Goal: Information Seeking & Learning: Learn about a topic

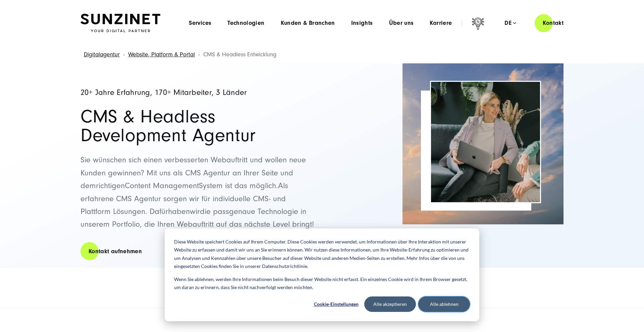
click at [441, 305] on button "Alle ablehnen" at bounding box center [444, 304] width 52 height 15
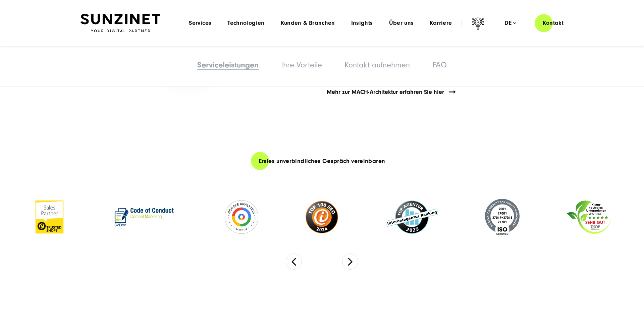
scroll to position [2057, 0]
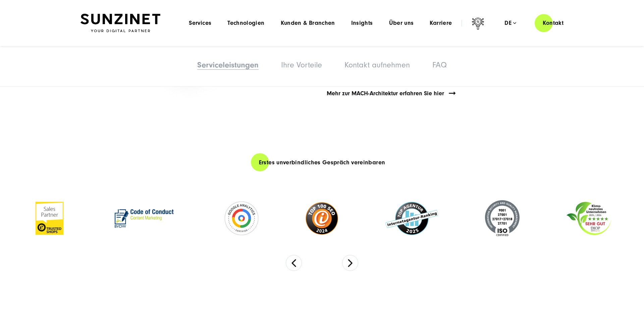
click at [342, 84] on div "Serviceleistungen Serviceleistungen Ihre Vorteile Kontakt aufnehmen FAQ" at bounding box center [322, 66] width 644 height 41
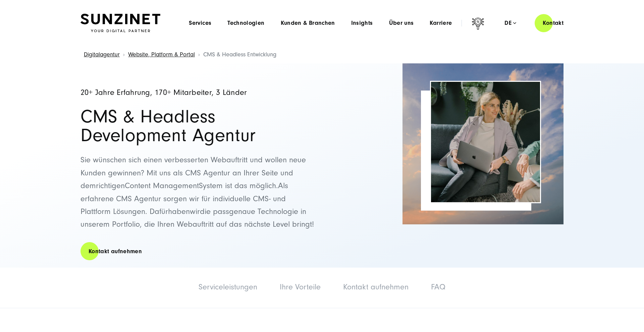
scroll to position [0, 0]
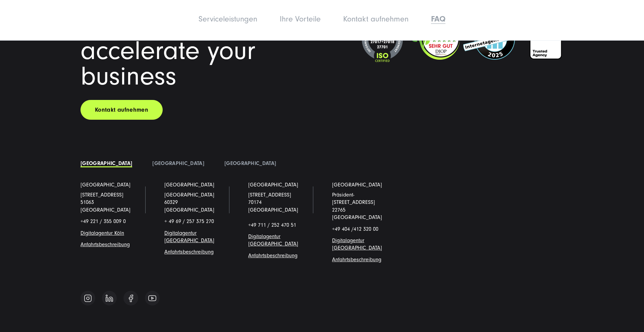
scroll to position [4583, 0]
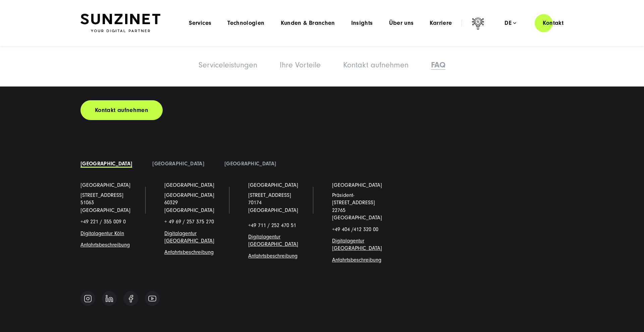
click at [93, 230] on link "Digitalagentur Köl" at bounding box center [101, 233] width 41 height 6
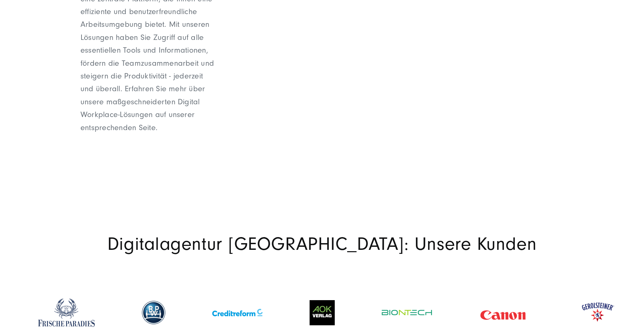
scroll to position [1208, 0]
click at [328, 300] on img at bounding box center [322, 312] width 25 height 25
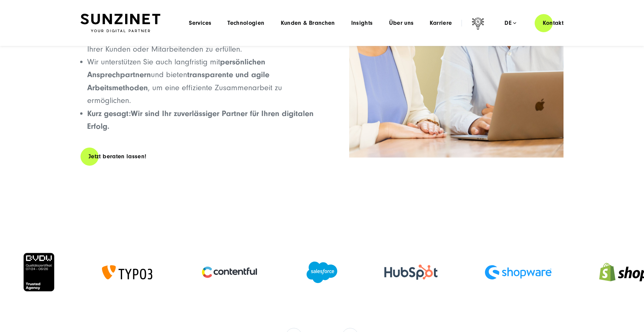
scroll to position [2844, 0]
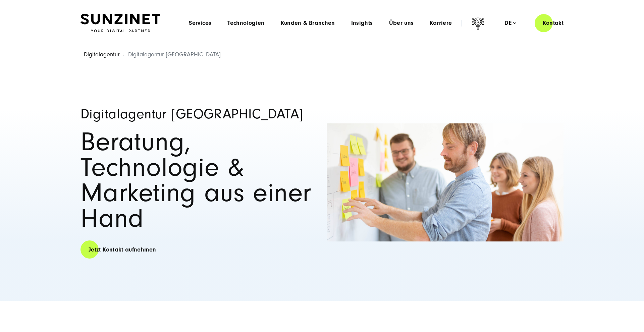
scroll to position [0, 0]
click at [295, 20] on span "Kunden & Branchen" at bounding box center [308, 23] width 54 height 7
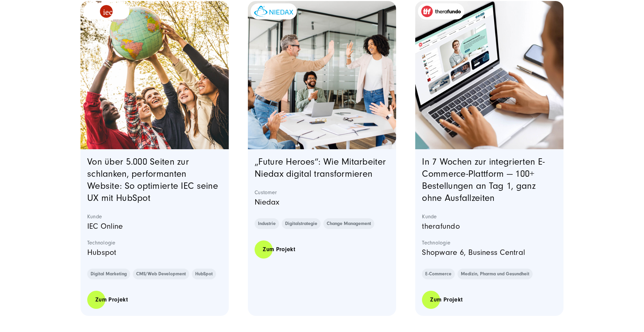
scroll to position [239, 0]
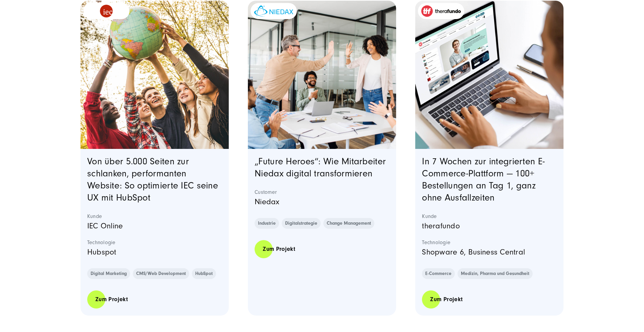
click at [478, 252] on p "Shopware 6, Business Central" at bounding box center [489, 252] width 135 height 13
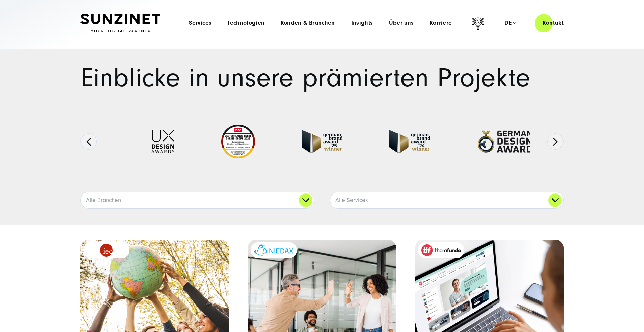
scroll to position [0, 0]
click at [365, 24] on span "Insights" at bounding box center [362, 23] width 22 height 7
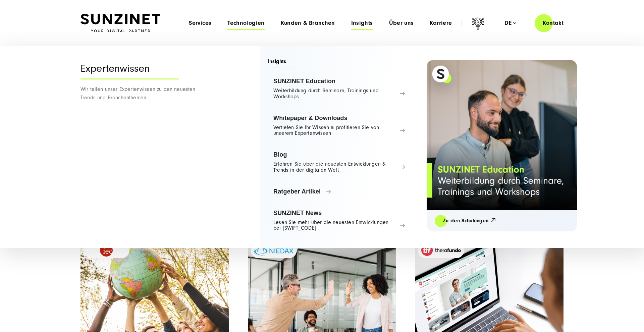
click at [244, 24] on span "Technologien" at bounding box center [245, 23] width 37 height 7
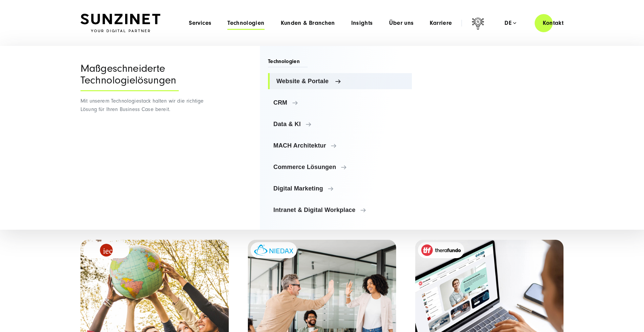
click at [316, 80] on span "Website & Portale" at bounding box center [341, 81] width 130 height 7
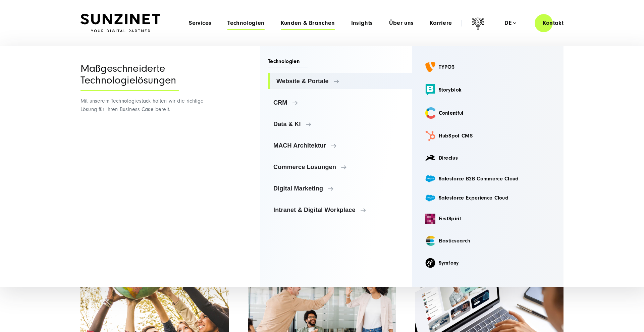
click at [323, 26] on span "Kunden & Branchen" at bounding box center [308, 23] width 54 height 7
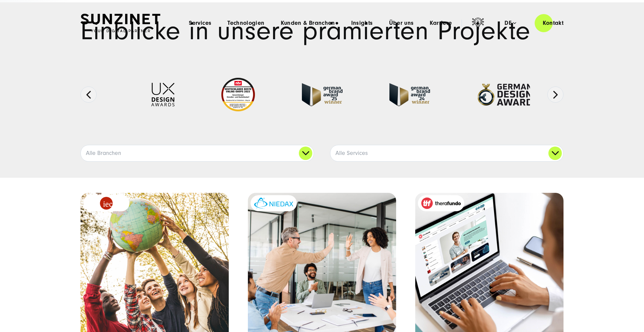
scroll to position [83, 0]
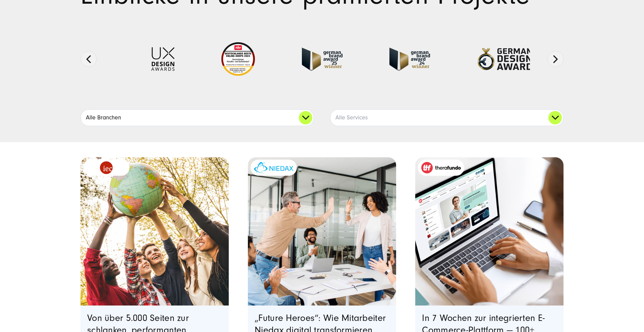
click at [300, 114] on link "Alle Branchen" at bounding box center [197, 118] width 233 height 16
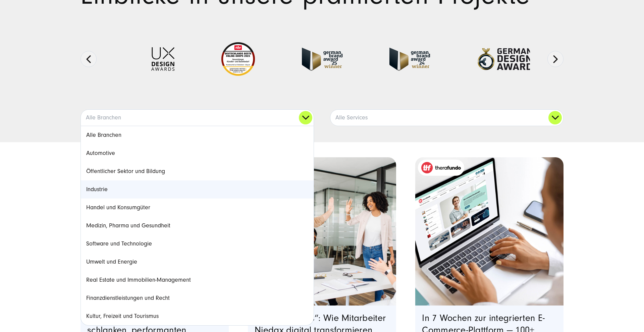
click at [92, 191] on link "Industrie" at bounding box center [197, 190] width 233 height 18
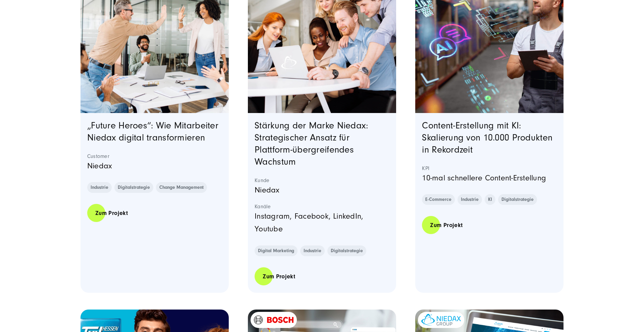
scroll to position [294, 0]
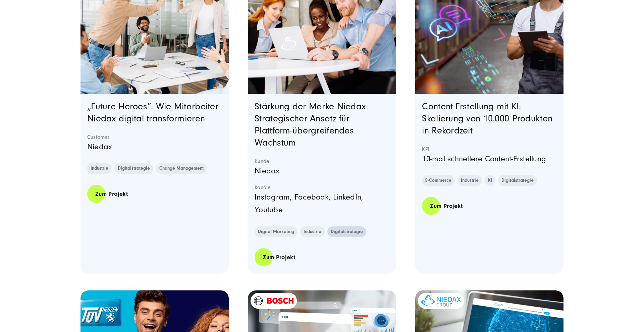
click at [342, 233] on link "Digitalstrategie" at bounding box center [346, 231] width 39 height 11
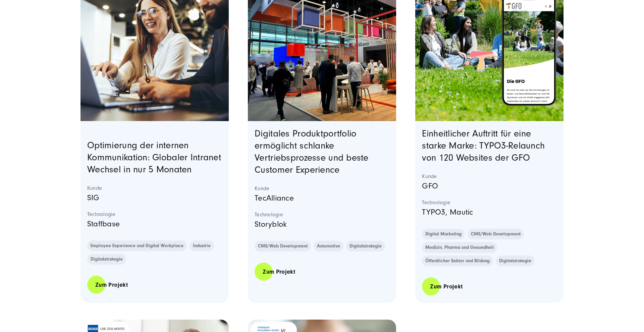
scroll to position [975, 0]
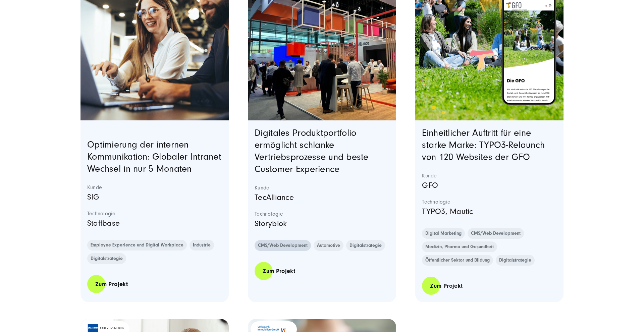
click at [276, 243] on link "CMS/Web Development" at bounding box center [283, 245] width 56 height 11
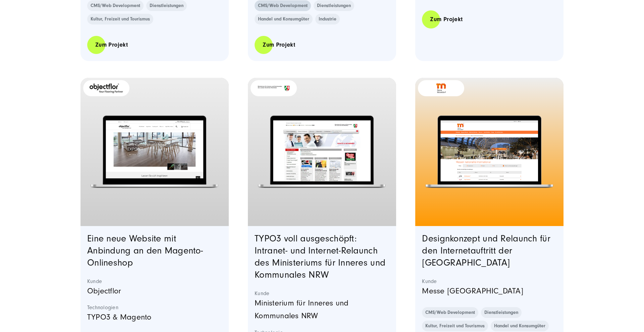
scroll to position [2274, 0]
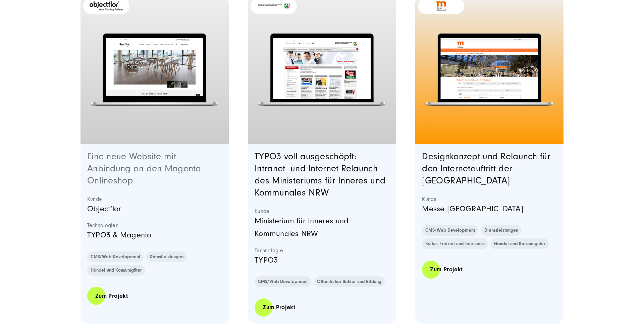
click at [134, 169] on link "Eine neue Website mit Anbindung an den Magento-Onlineshop" at bounding box center [145, 168] width 116 height 35
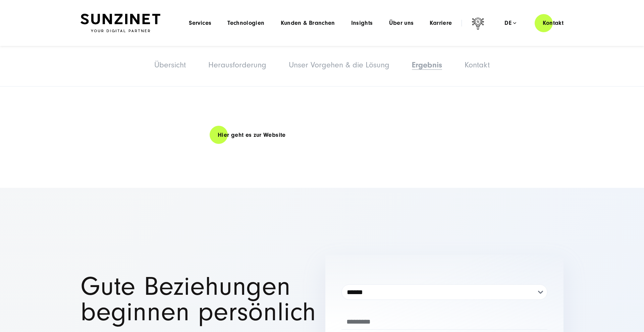
scroll to position [1233, 0]
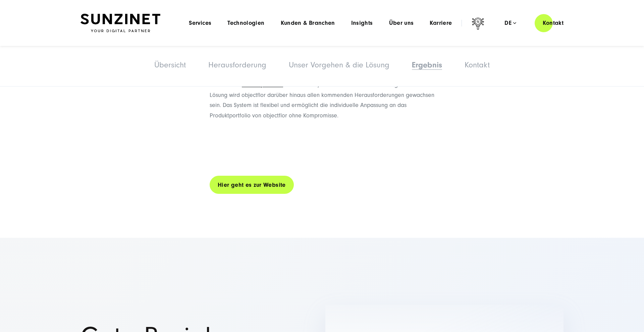
click at [259, 182] on link "Hier geht es zur Website" at bounding box center [252, 184] width 84 height 19
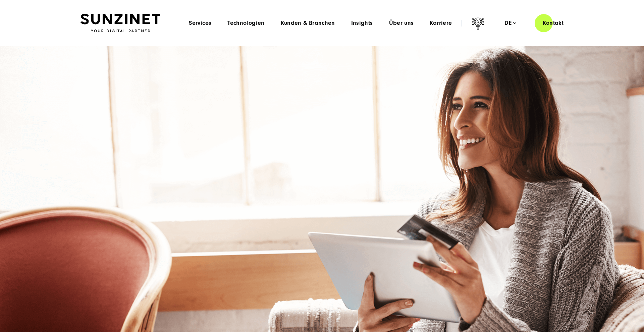
scroll to position [0, 0]
click at [478, 23] on icon at bounding box center [478, 24] width 16 height 16
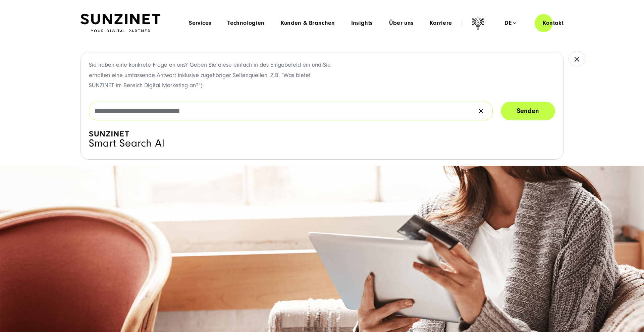
click at [439, 112] on input "text" at bounding box center [291, 111] width 404 height 19
type input "******"
